Goal: Task Accomplishment & Management: Manage account settings

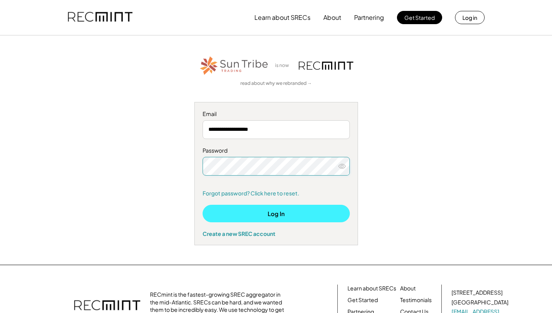
click at [270, 216] on button "Log In" at bounding box center [276, 214] width 147 height 18
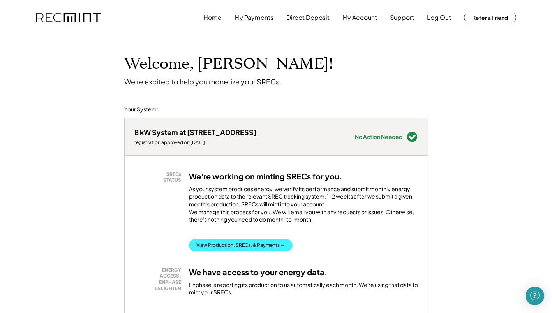
click at [230, 252] on button "View Production, SRECs, & Payments →" at bounding box center [241, 245] width 104 height 12
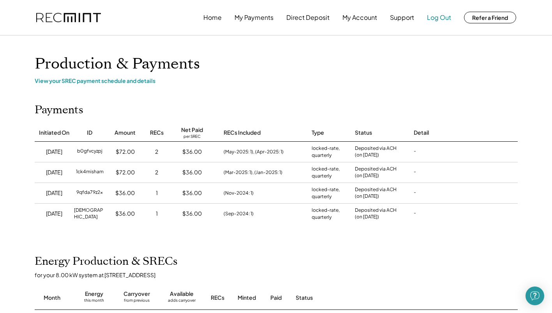
click at [440, 17] on button "Log Out" at bounding box center [439, 18] width 24 height 16
